Goal: Task Accomplishment & Management: Complete application form

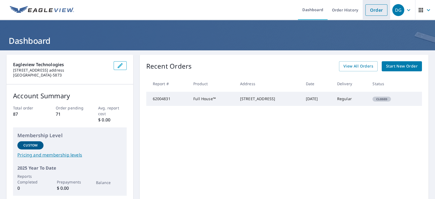
click at [368, 12] on link "Order" at bounding box center [377, 9] width 22 height 11
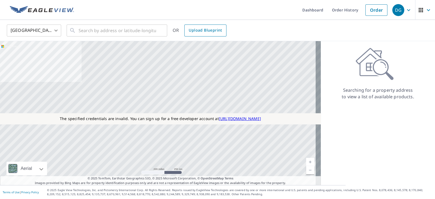
click at [205, 30] on span "Upload Blueprint" at bounding box center [205, 30] width 33 height 7
